Goal: Information Seeking & Learning: Learn about a topic

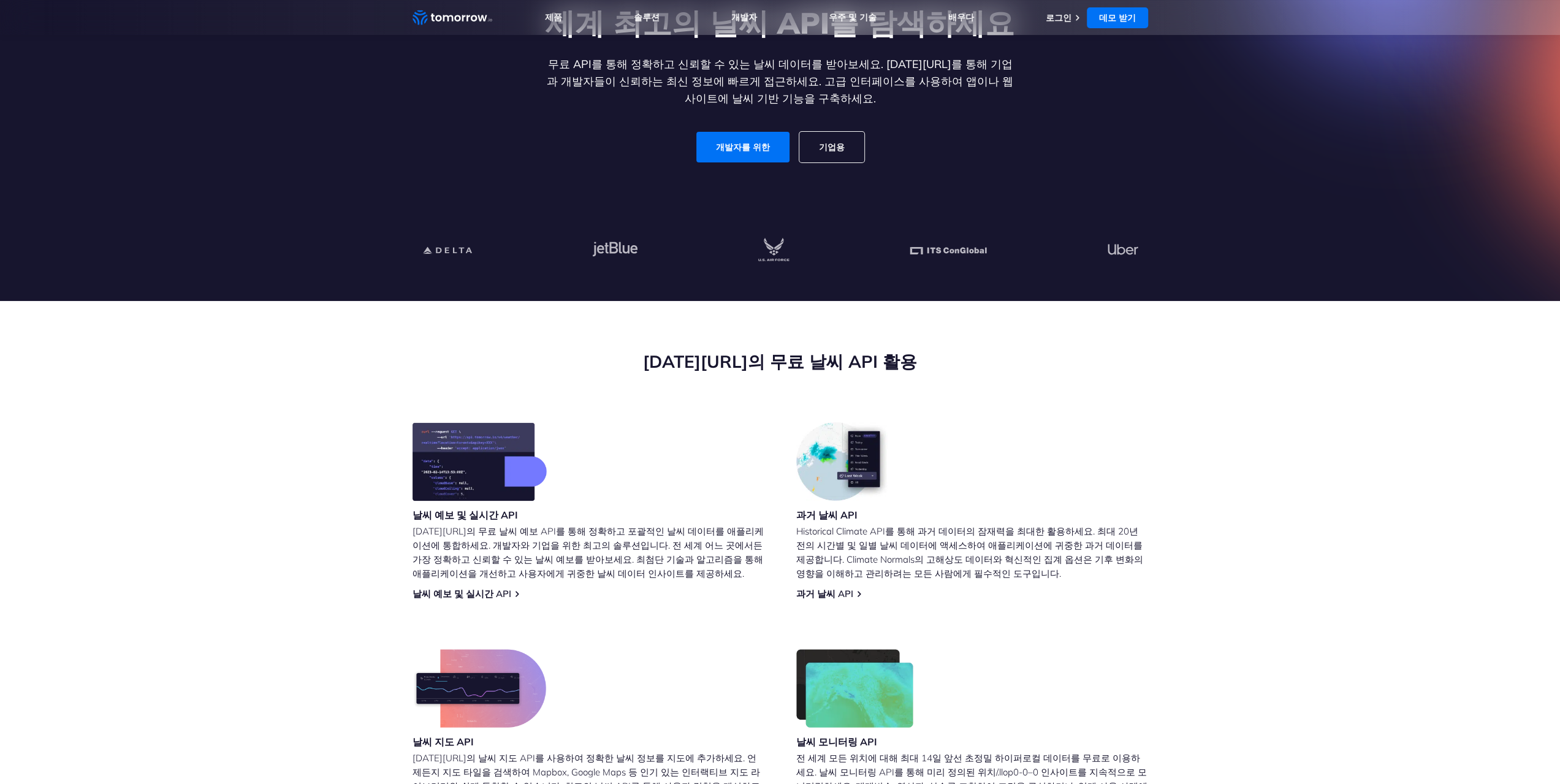
scroll to position [245, 0]
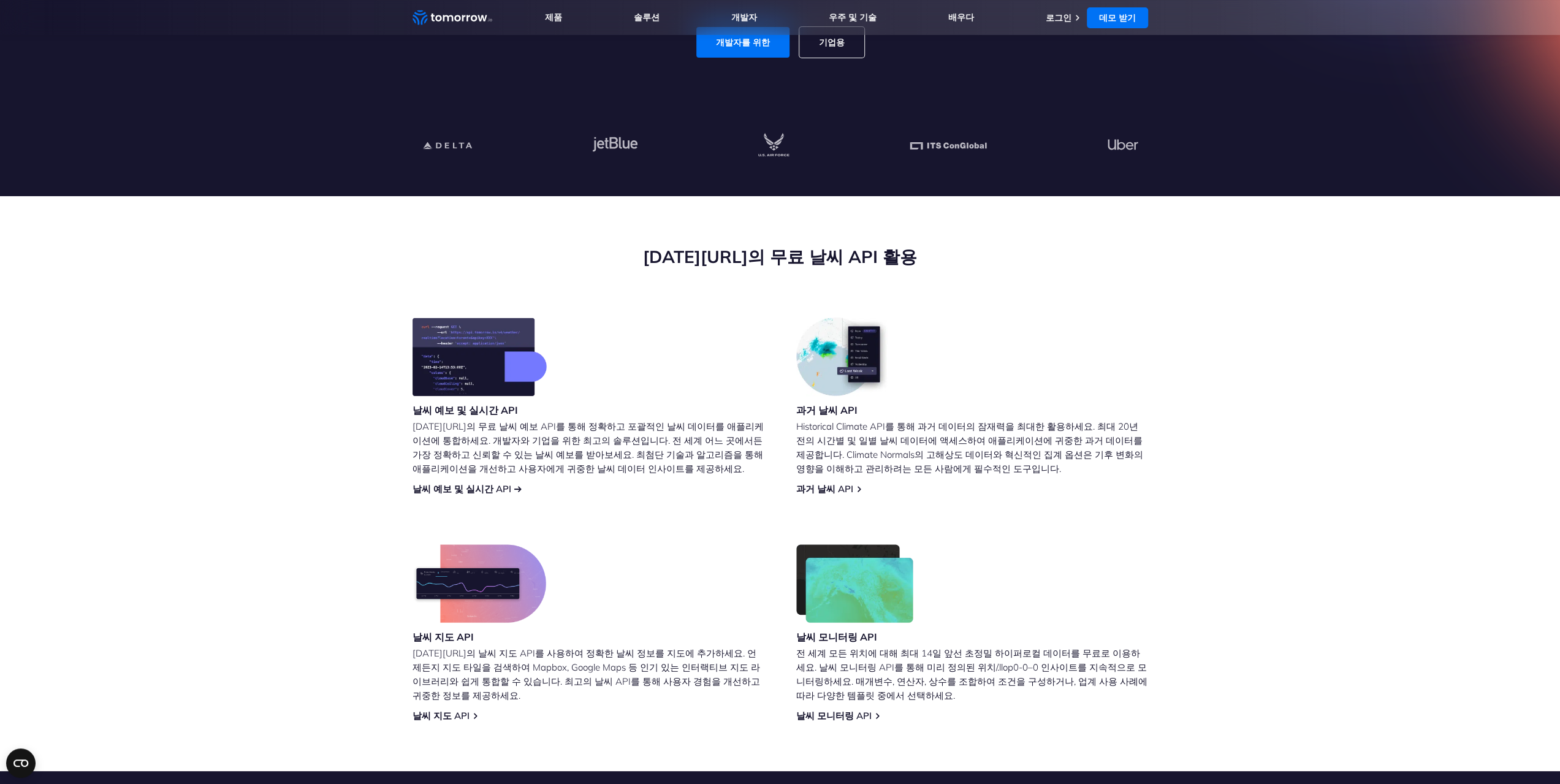
click at [483, 492] on font "날씨 예보 및 실시간 API" at bounding box center [462, 488] width 99 height 11
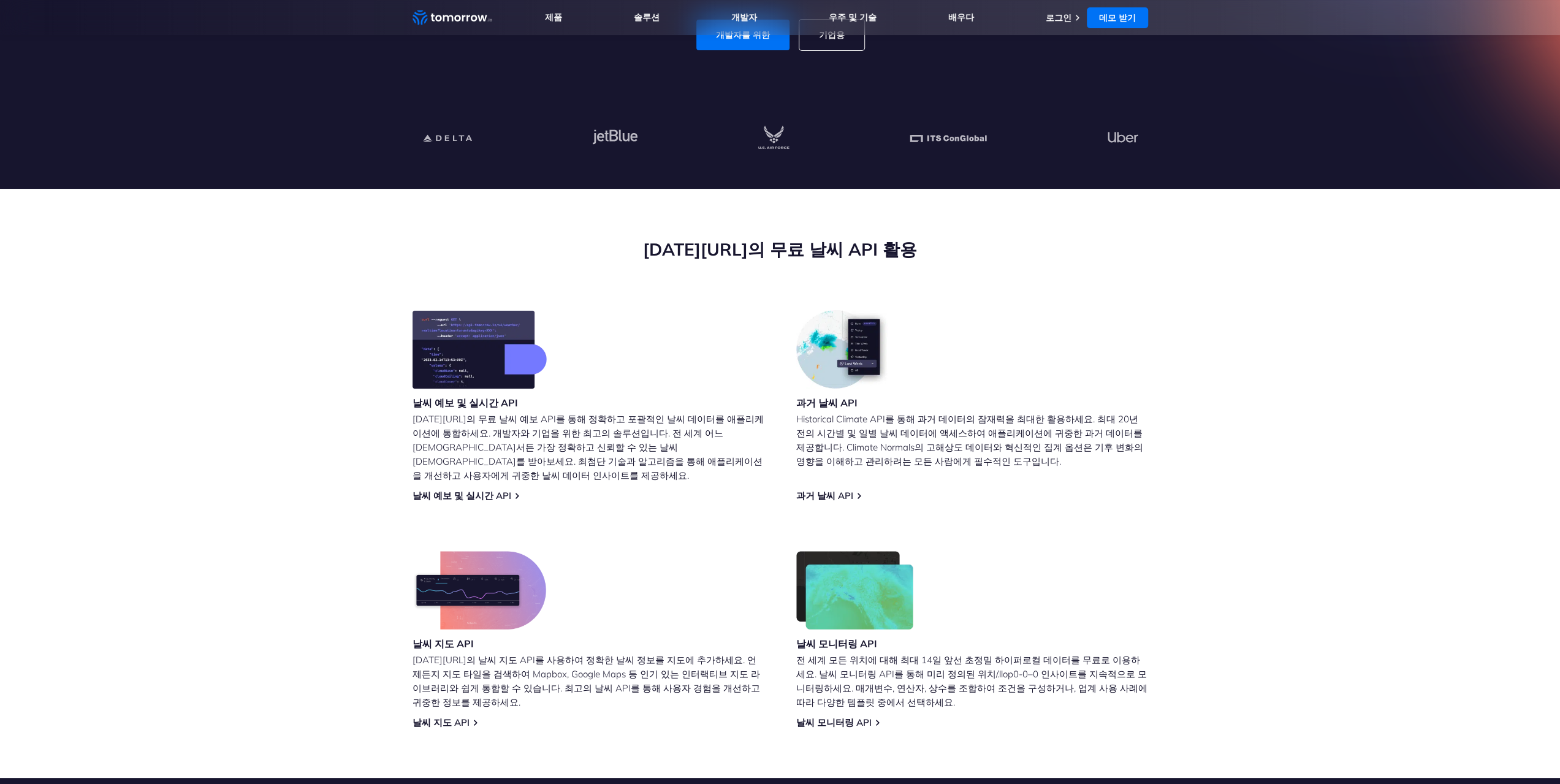
scroll to position [306, 0]
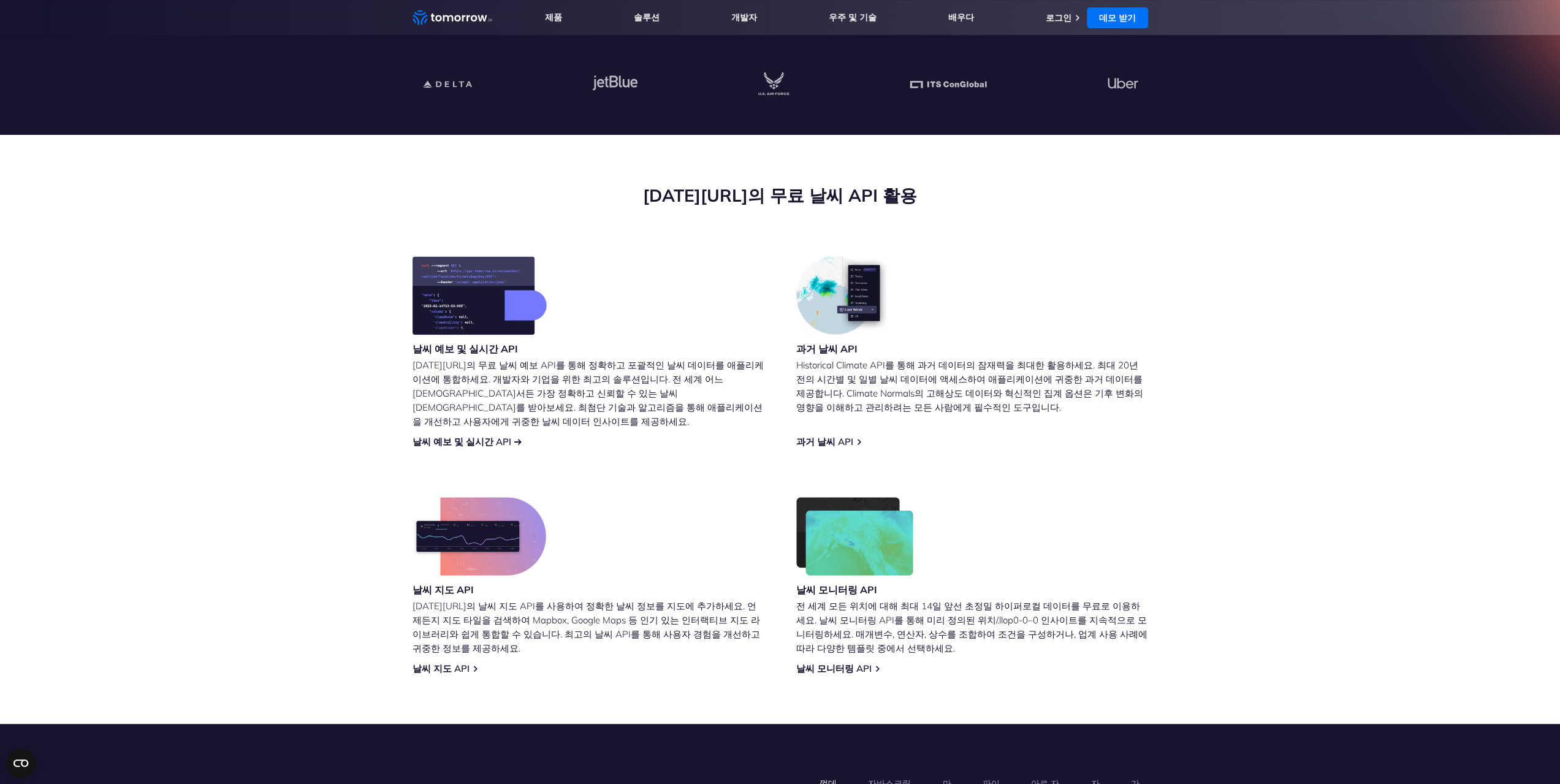
click at [482, 436] on font "날씨 예보 및 실시간 API" at bounding box center [462, 441] width 99 height 11
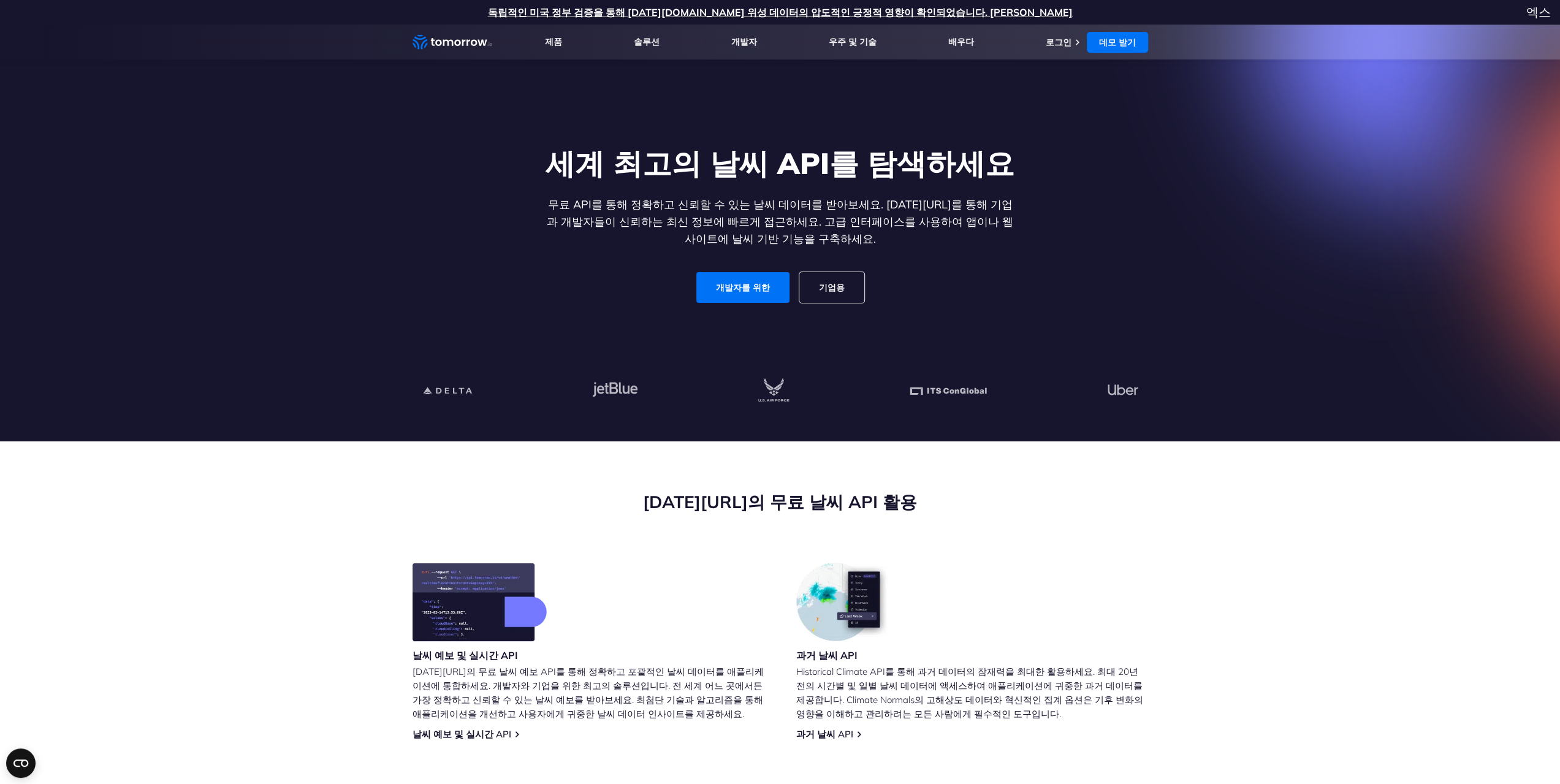
scroll to position [368, 0]
